Goal: Information Seeking & Learning: Learn about a topic

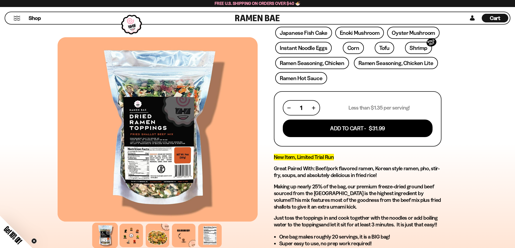
scroll to position [135, 0]
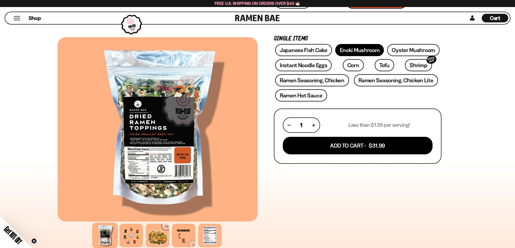
click at [368, 54] on link "Enoki Mushroom" at bounding box center [359, 50] width 49 height 12
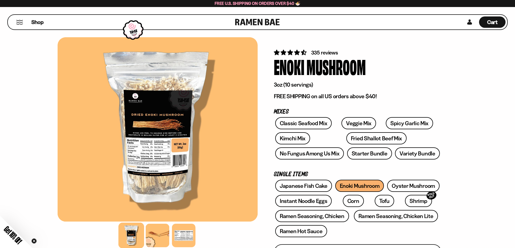
click at [17, 24] on button "Mobile Menu Trigger" at bounding box center [19, 22] width 7 height 5
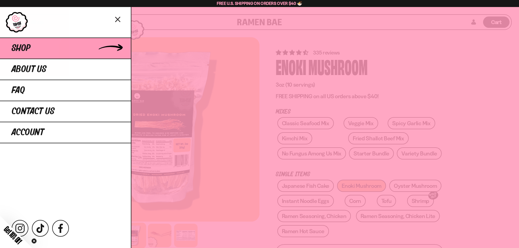
click at [108, 49] on link "Shop" at bounding box center [65, 48] width 131 height 21
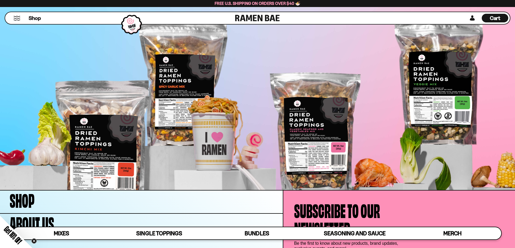
scroll to position [2081, 0]
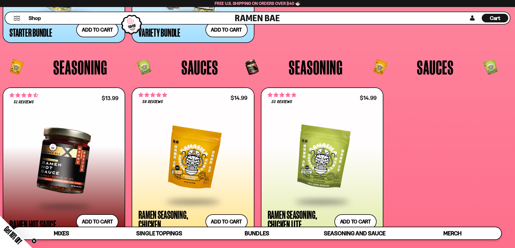
scroll to position [1350, 0]
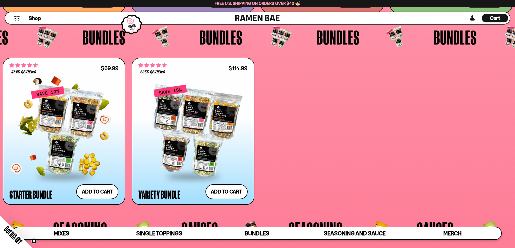
click at [104, 171] on div at bounding box center [63, 131] width 109 height 90
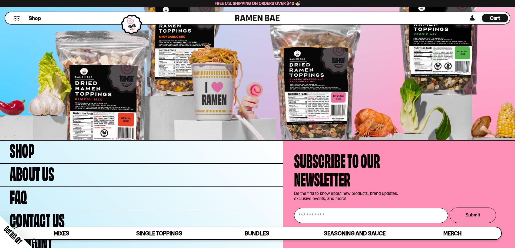
scroll to position [2158, 0]
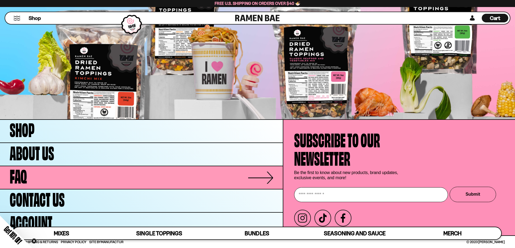
click at [18, 179] on span "FAQ" at bounding box center [18, 175] width 17 height 18
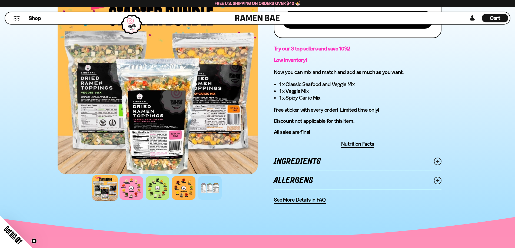
scroll to position [297, 0]
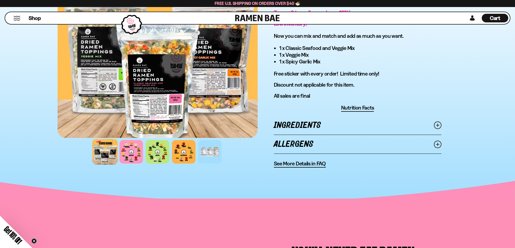
click at [439, 124] on icon at bounding box center [438, 126] width 8 height 8
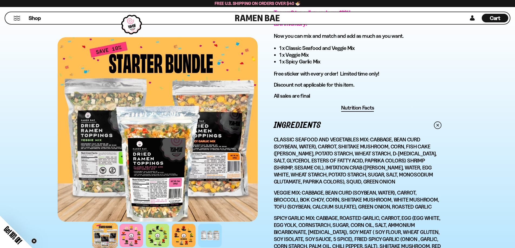
click at [439, 124] on icon at bounding box center [437, 125] width 11 height 11
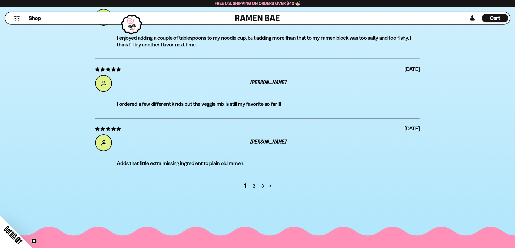
scroll to position [2135, 0]
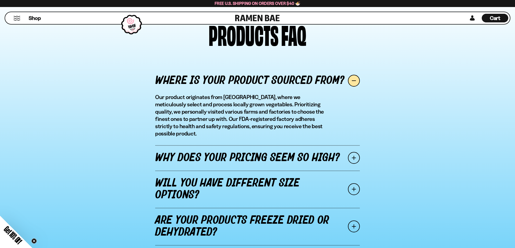
scroll to position [595, 0]
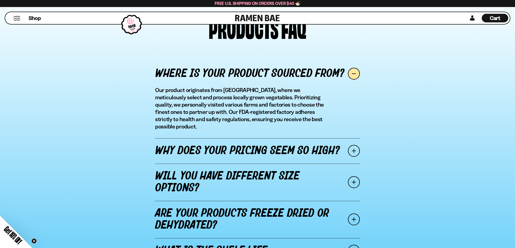
click at [347, 140] on link "Why does your pricing seem so high?" at bounding box center [257, 150] width 205 height 25
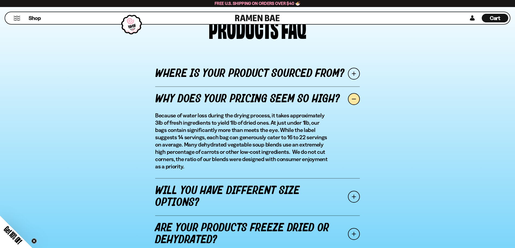
click at [356, 97] on span at bounding box center [354, 99] width 12 height 12
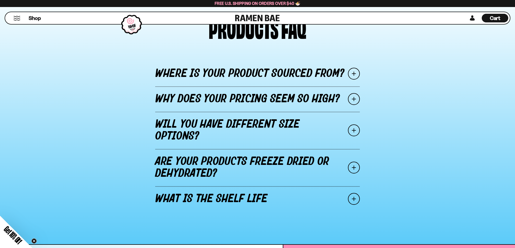
click at [360, 125] on div "Where is your product sourced from? Our product originates from [GEOGRAPHIC_DAT…" at bounding box center [257, 136] width 424 height 162
click at [356, 128] on span at bounding box center [354, 131] width 12 height 12
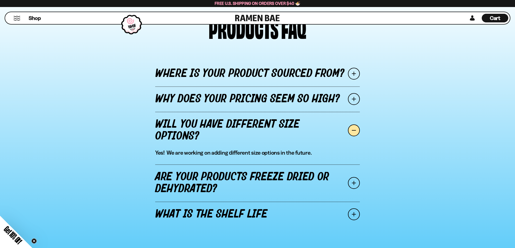
click at [356, 128] on span at bounding box center [354, 131] width 12 height 12
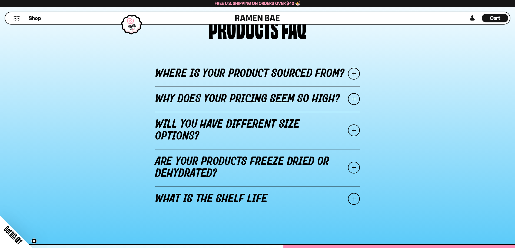
click at [355, 168] on span at bounding box center [354, 168] width 12 height 12
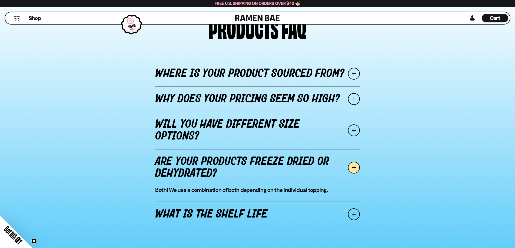
click at [355, 168] on span at bounding box center [354, 168] width 12 height 12
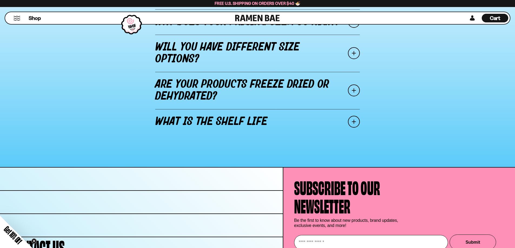
scroll to position [676, 0]
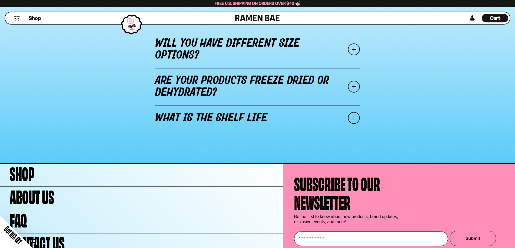
click at [355, 116] on span at bounding box center [354, 118] width 12 height 12
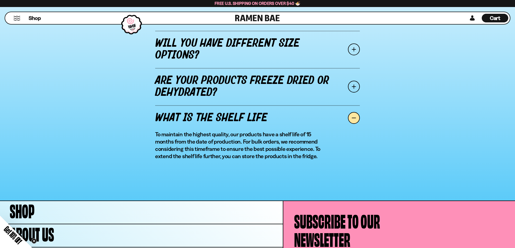
click at [351, 117] on span at bounding box center [354, 118] width 12 height 12
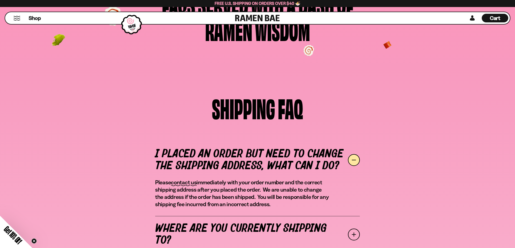
scroll to position [0, 0]
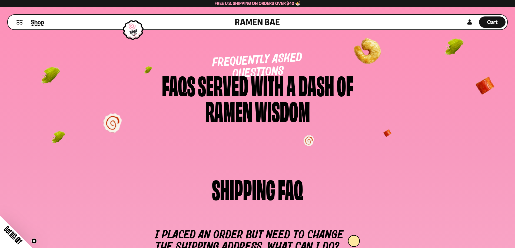
click at [34, 22] on span "Shop" at bounding box center [37, 22] width 13 height 8
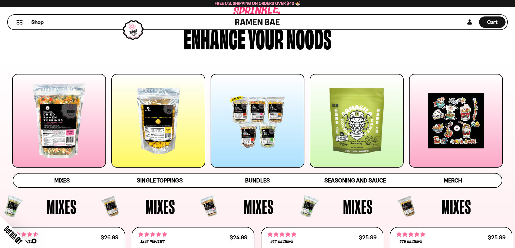
click at [185, 125] on div at bounding box center [158, 121] width 94 height 94
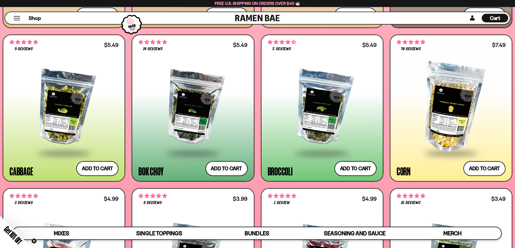
scroll to position [1027, 0]
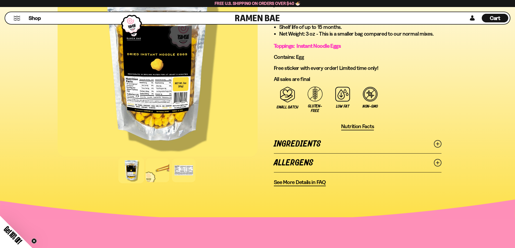
scroll to position [324, 0]
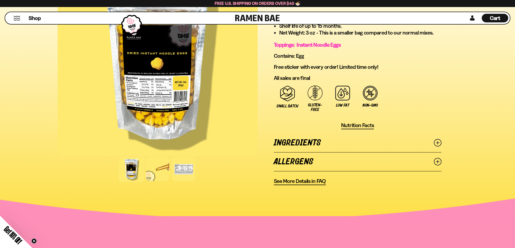
click at [169, 171] on div at bounding box center [158, 169] width 200 height 26
click at [169, 84] on div at bounding box center [158, 63] width 200 height 185
click at [170, 121] on div at bounding box center [158, 63] width 200 height 185
click at [151, 171] on div at bounding box center [158, 170] width 26 height 26
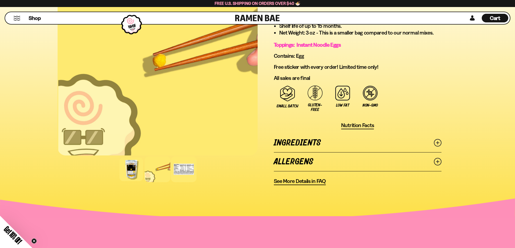
click at [176, 172] on div at bounding box center [184, 170] width 26 height 26
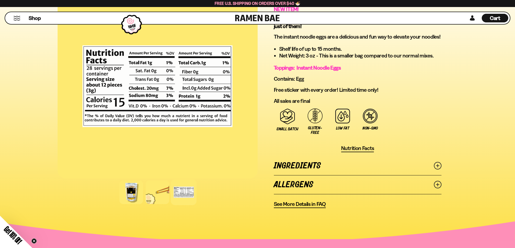
scroll to position [270, 0]
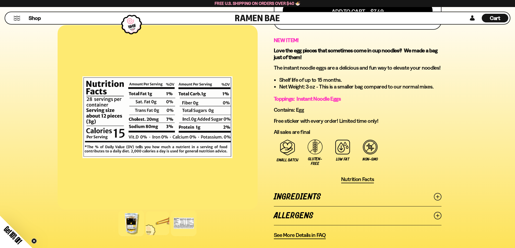
click at [131, 225] on div at bounding box center [131, 224] width 26 height 26
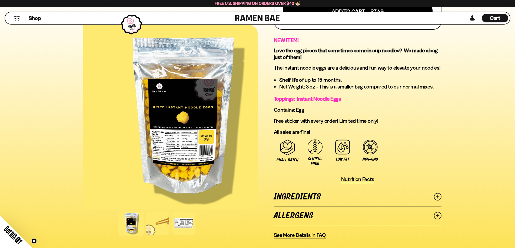
click at [202, 185] on div at bounding box center [183, 117] width 200 height 185
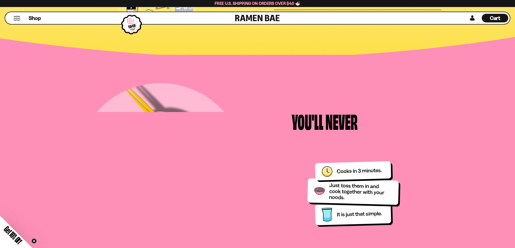
scroll to position [486, 0]
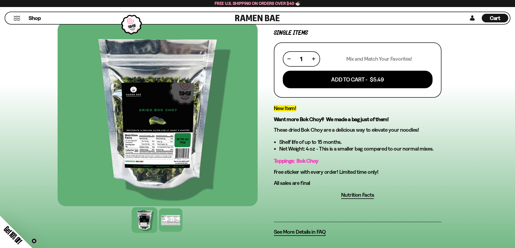
scroll to position [108, 0]
